Goal: Navigation & Orientation: Find specific page/section

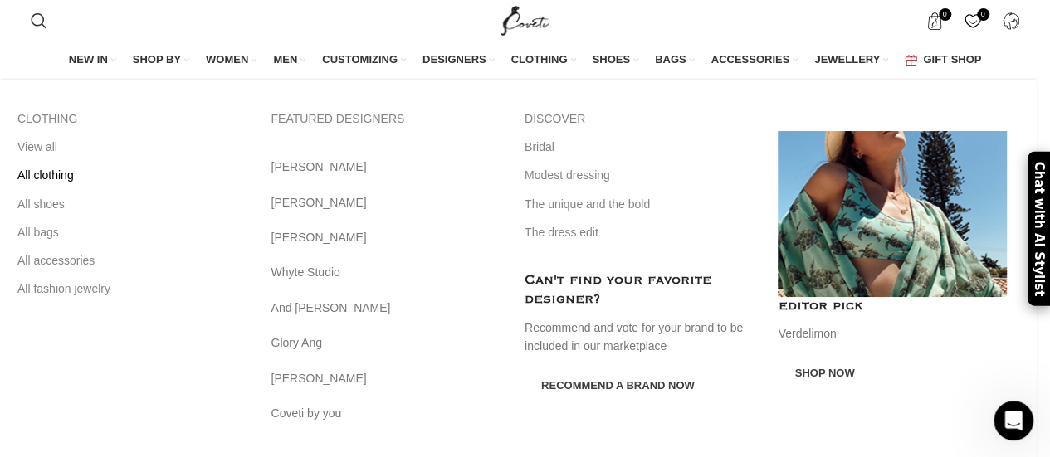
click at [55, 177] on link "All clothing" at bounding box center [131, 175] width 229 height 28
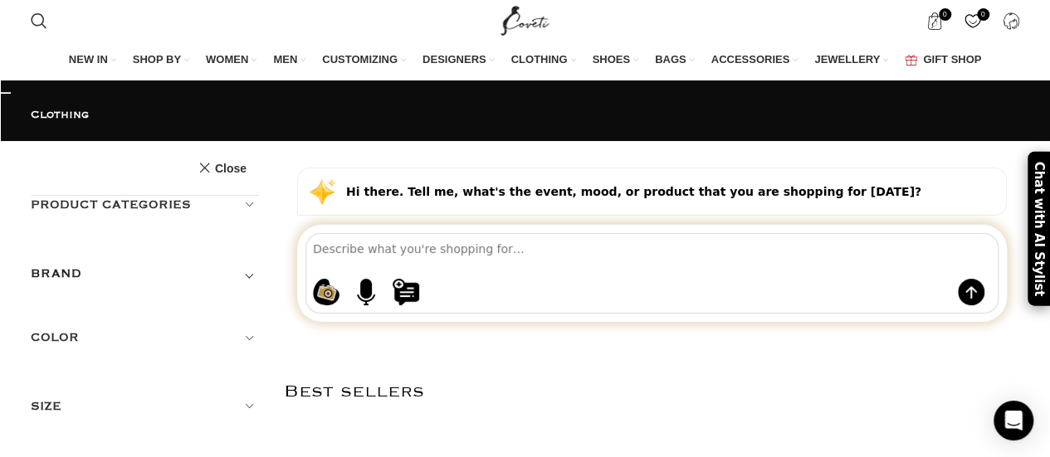
scroll to position [400, 0]
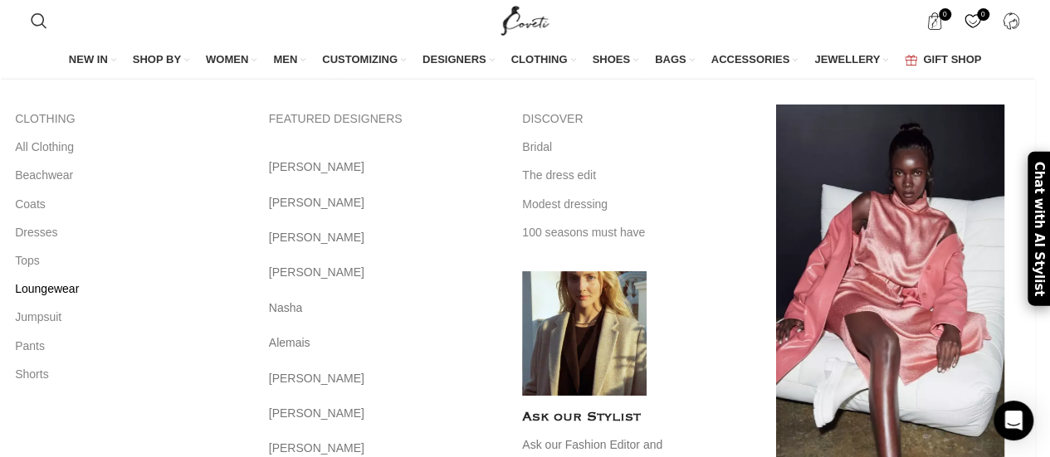
click at [43, 290] on link "Loungewear" at bounding box center [129, 289] width 229 height 28
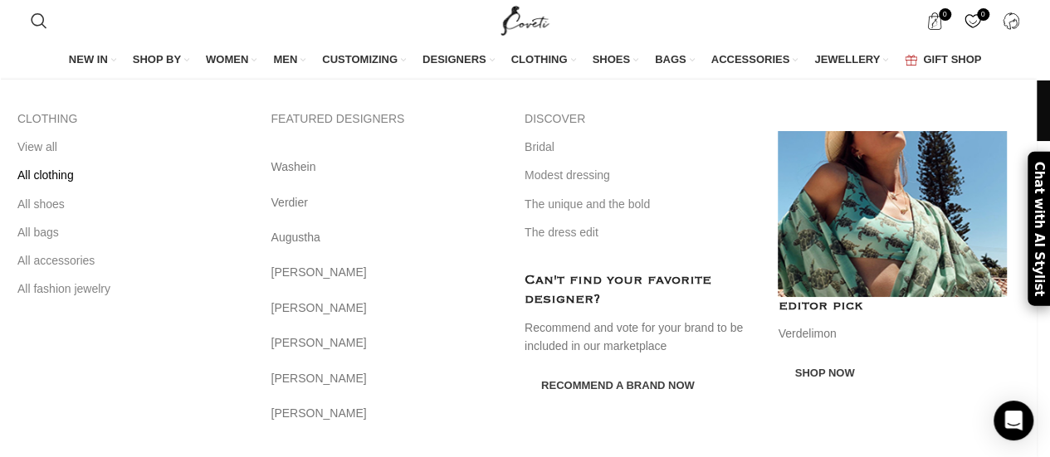
click at [61, 177] on link "All clothing" at bounding box center [131, 175] width 229 height 28
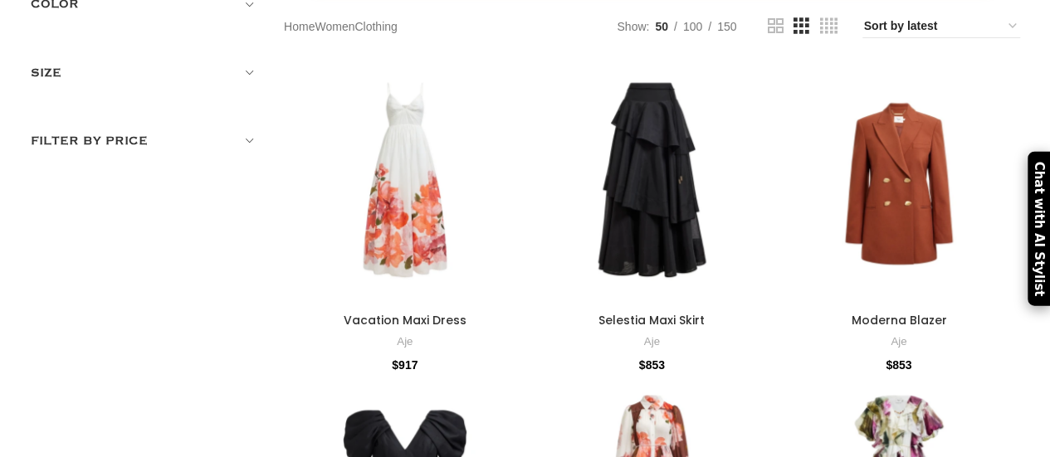
scroll to position [314, 0]
